Goal: Check status: Check status

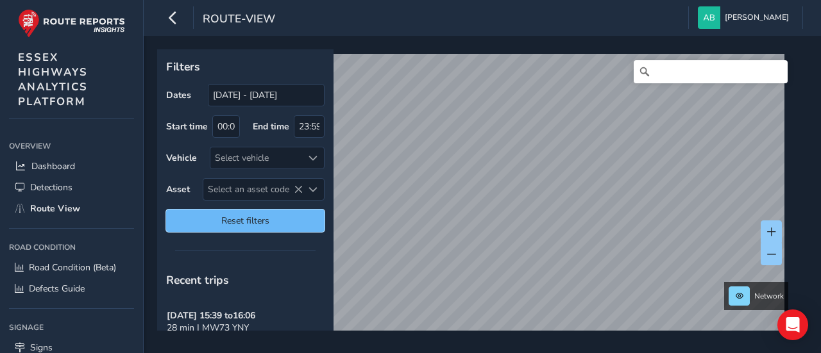
click at [268, 221] on span "Reset filters" at bounding box center [245, 221] width 139 height 12
click at [248, 223] on span "Reset filters" at bounding box center [245, 221] width 139 height 12
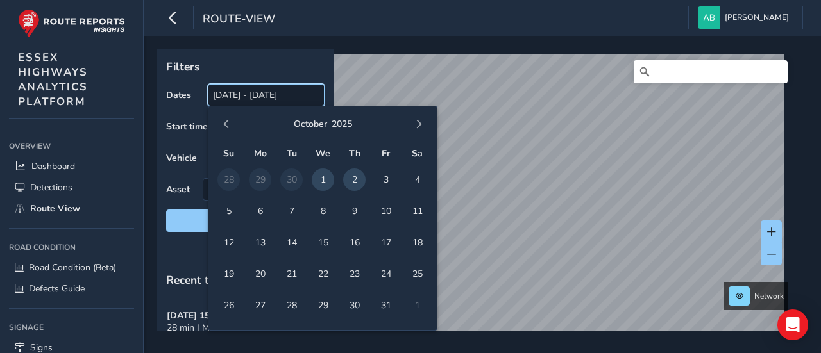
click at [247, 97] on input "[DATE] - [DATE]" at bounding box center [266, 95] width 117 height 22
click at [226, 125] on span "button" at bounding box center [226, 124] width 9 height 9
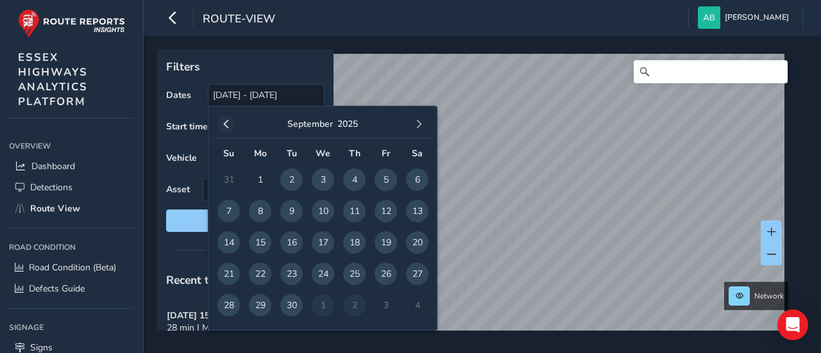
click at [226, 124] on span "button" at bounding box center [226, 124] width 9 height 9
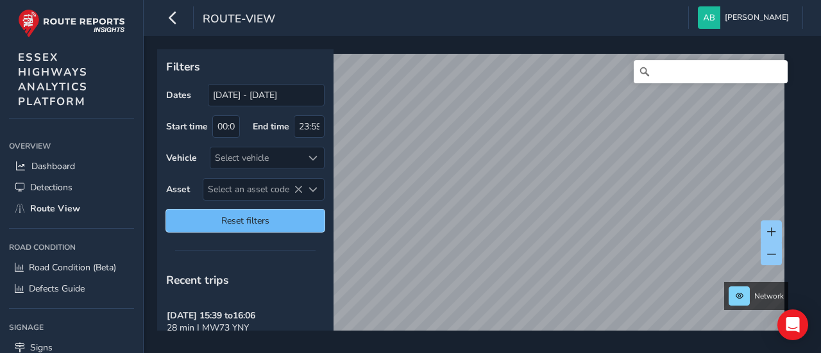
click at [276, 217] on span "Reset filters" at bounding box center [245, 221] width 139 height 12
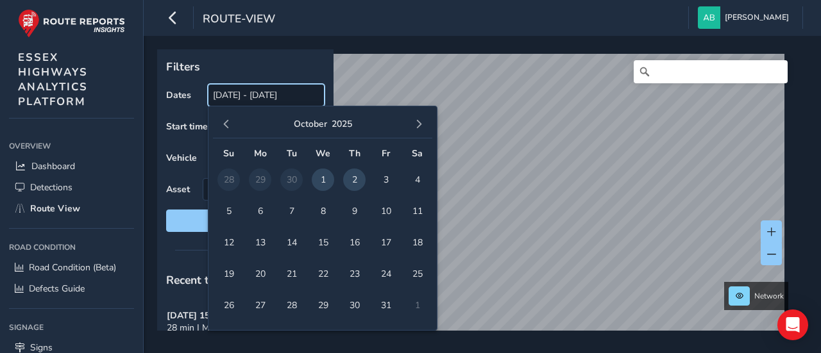
click at [231, 98] on input "[DATE] - [DATE]" at bounding box center [266, 95] width 117 height 22
click at [226, 125] on span "button" at bounding box center [226, 124] width 9 height 9
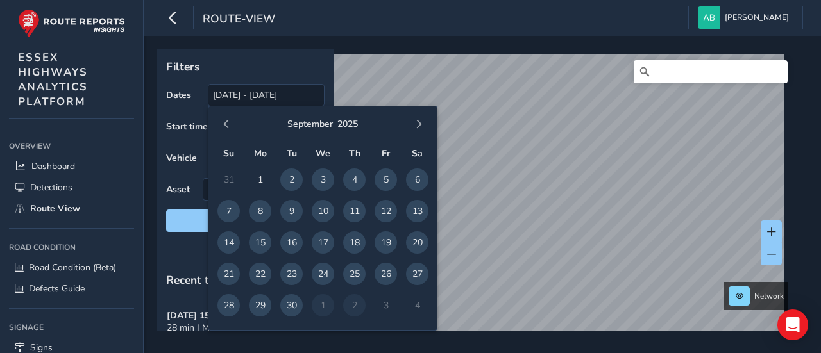
click at [226, 125] on span "button" at bounding box center [226, 124] width 9 height 9
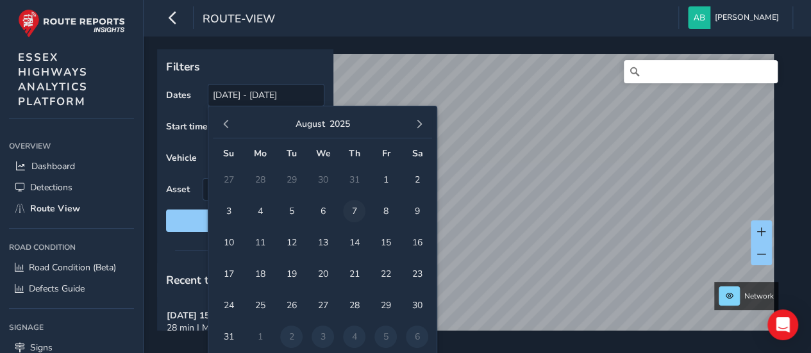
click at [359, 208] on span "7" at bounding box center [354, 211] width 22 height 22
click at [422, 124] on span "button" at bounding box center [418, 124] width 9 height 9
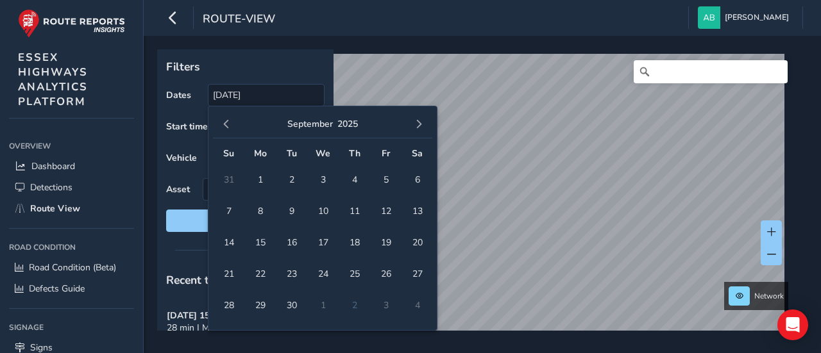
click at [422, 124] on span "button" at bounding box center [418, 124] width 9 height 9
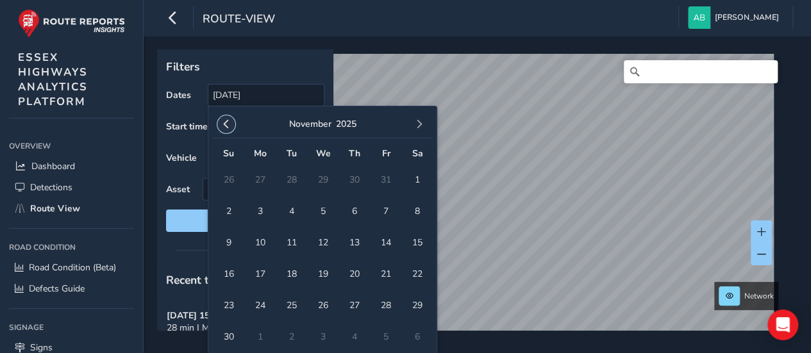
click at [228, 122] on span "button" at bounding box center [226, 124] width 9 height 9
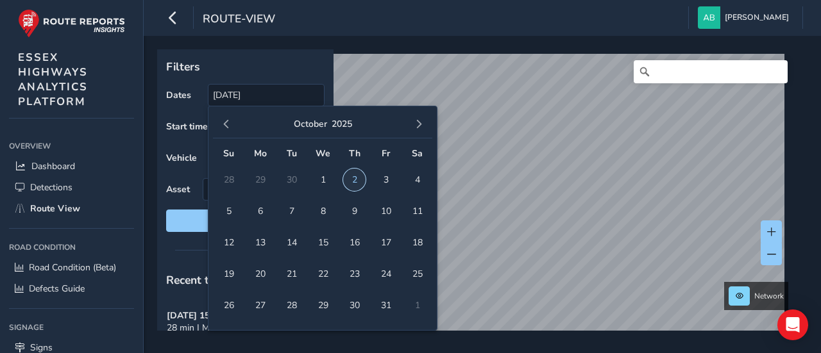
click at [352, 176] on span "2" at bounding box center [354, 180] width 22 height 22
type input "[DATE] - [DATE]"
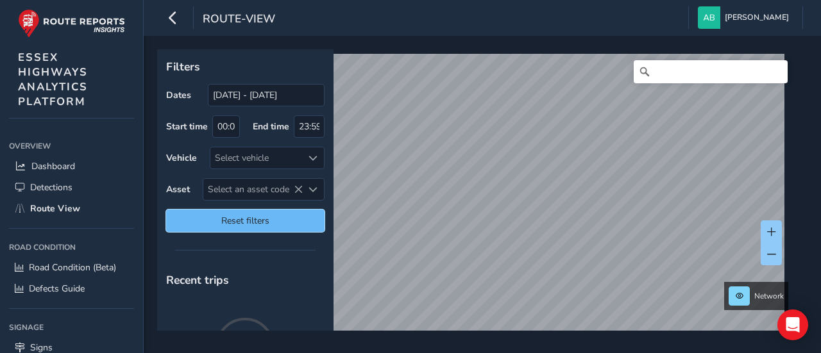
click at [220, 217] on span "Reset filters" at bounding box center [245, 221] width 139 height 12
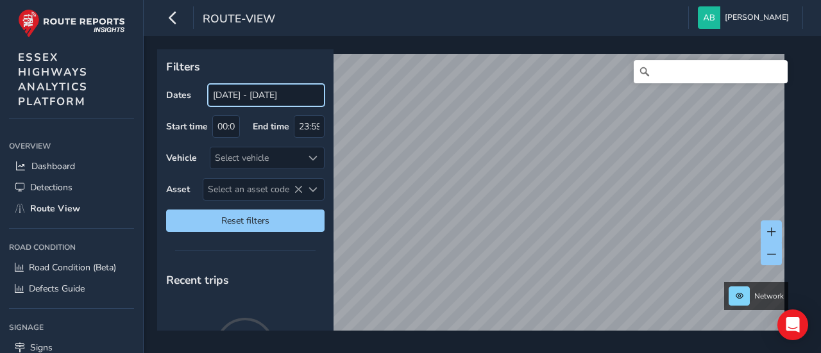
click at [237, 97] on input "[DATE] - [DATE]" at bounding box center [266, 95] width 117 height 22
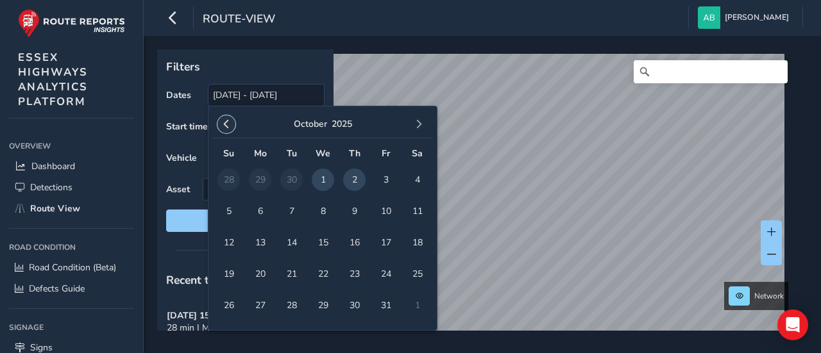
click at [225, 127] on span "button" at bounding box center [226, 124] width 9 height 9
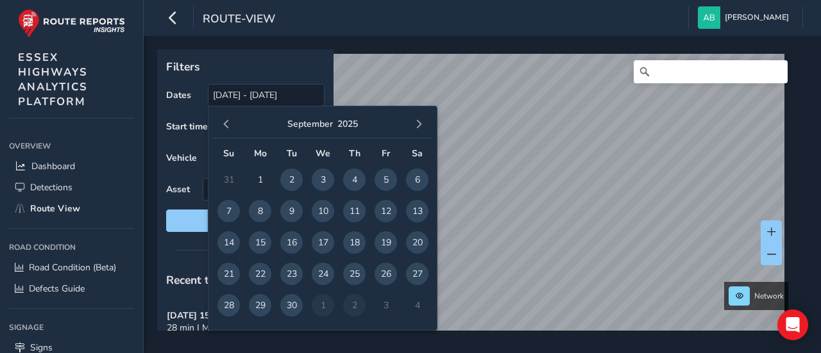
click at [224, 126] on span "button" at bounding box center [226, 124] width 9 height 9
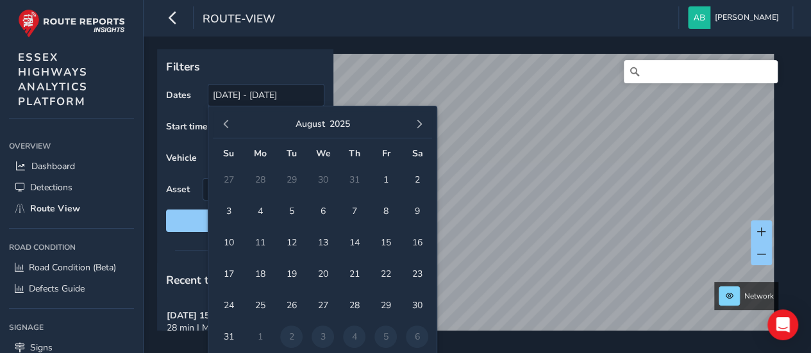
click at [224, 126] on span "button" at bounding box center [226, 124] width 9 height 9
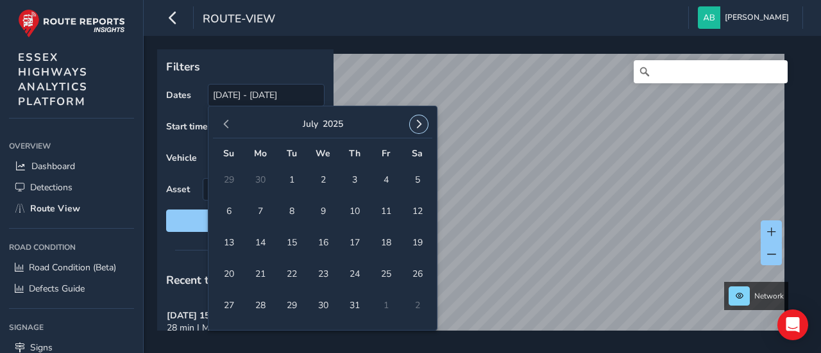
click at [423, 124] on span "button" at bounding box center [418, 124] width 9 height 9
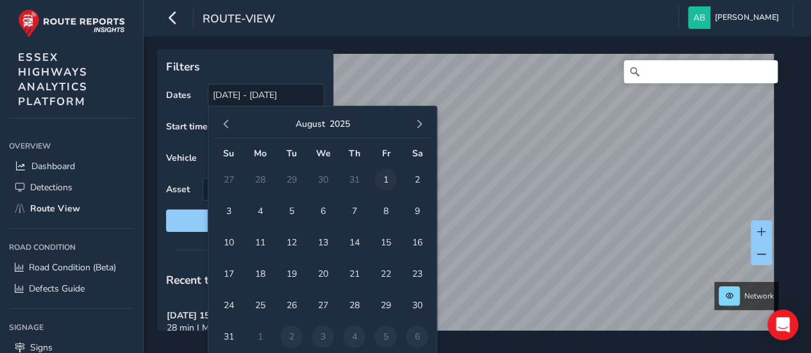
click at [385, 176] on span "1" at bounding box center [385, 180] width 22 height 22
click at [421, 125] on span "button" at bounding box center [418, 124] width 9 height 9
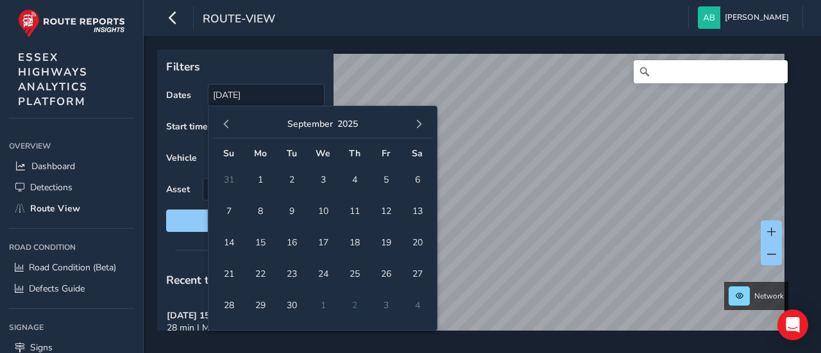
click at [421, 125] on span "button" at bounding box center [418, 124] width 9 height 9
click at [355, 180] on span "2" at bounding box center [354, 180] width 22 height 22
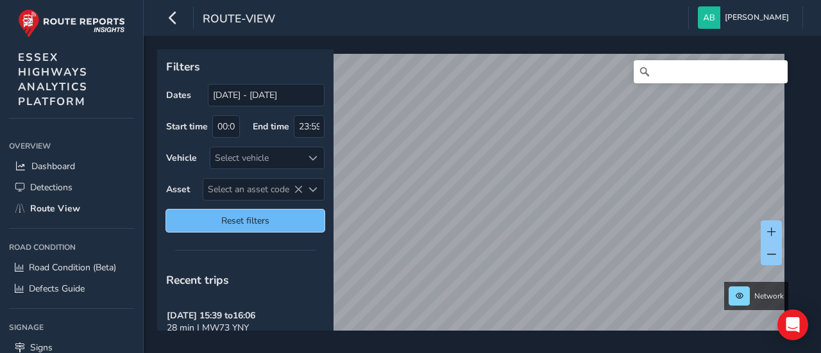
click at [265, 216] on span "Reset filters" at bounding box center [245, 221] width 139 height 12
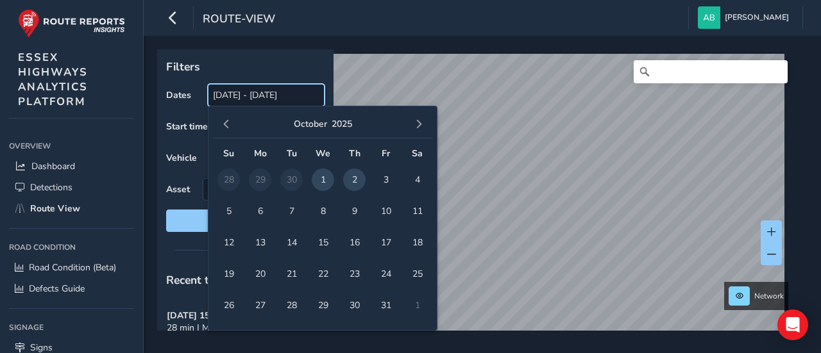
click at [242, 91] on input "[DATE] - [DATE]" at bounding box center [266, 95] width 117 height 22
click at [223, 119] on button "button" at bounding box center [226, 124] width 18 height 18
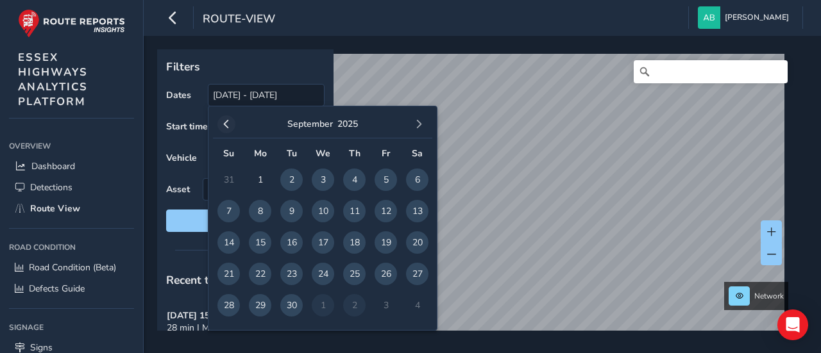
click at [224, 121] on button "button" at bounding box center [226, 124] width 18 height 18
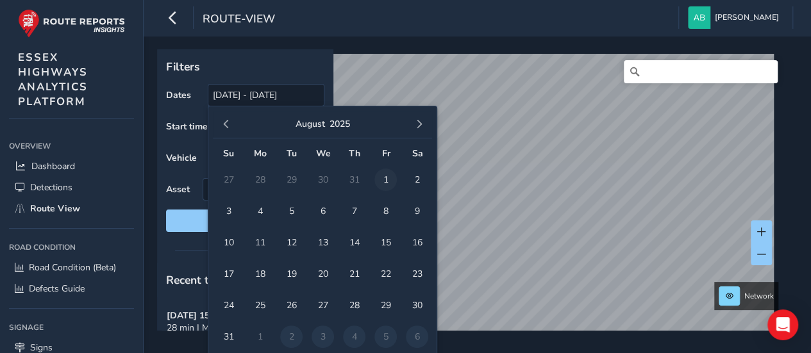
click at [389, 178] on span "1" at bounding box center [385, 180] width 22 height 22
click at [418, 121] on span "button" at bounding box center [418, 124] width 9 height 9
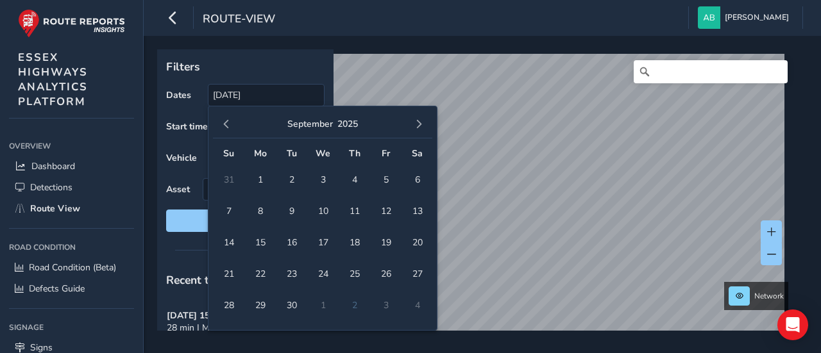
click at [418, 121] on span "button" at bounding box center [418, 124] width 9 height 9
click at [355, 177] on span "2" at bounding box center [354, 180] width 22 height 22
type input "01/08/2025 - 02/10/2025"
